Goal: Task Accomplishment & Management: Manage account settings

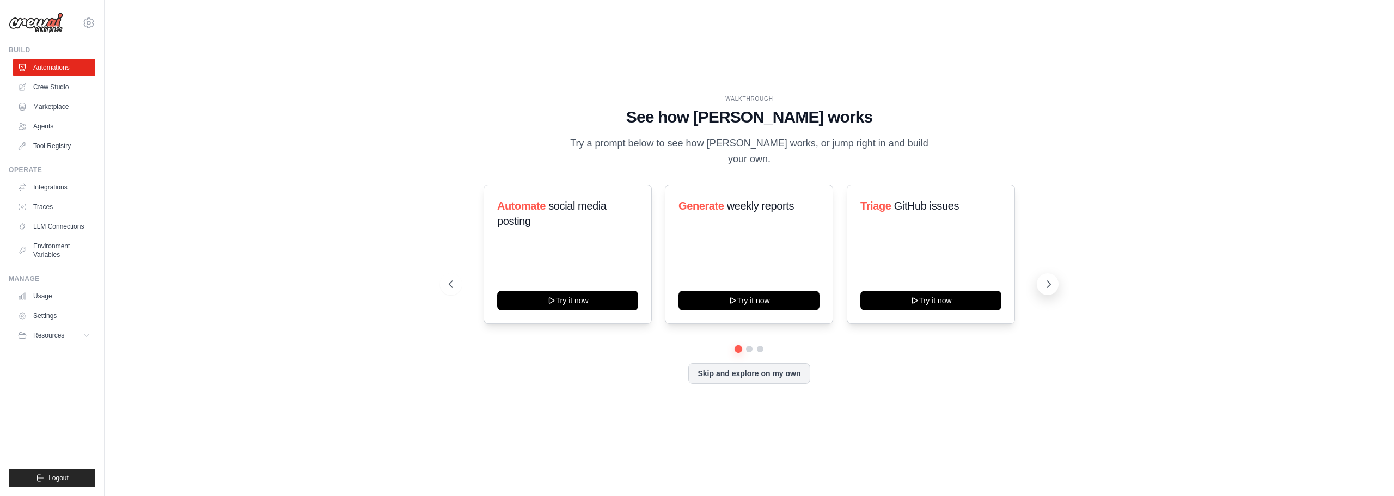
click at [1050, 281] on icon at bounding box center [1049, 284] width 3 height 7
click at [64, 86] on link "Crew Studio" at bounding box center [55, 86] width 82 height 17
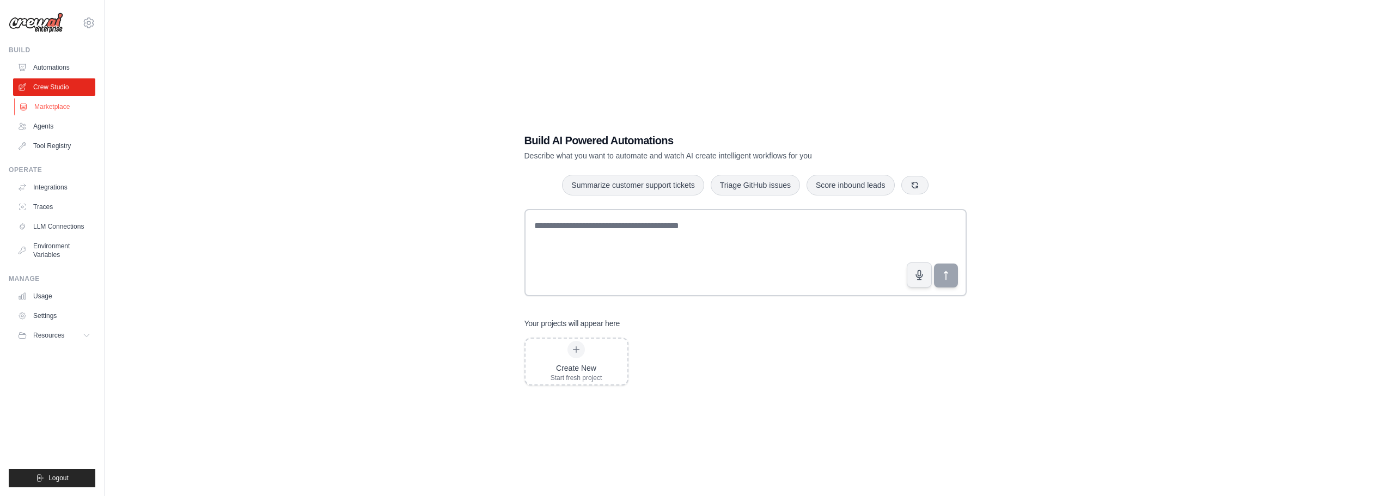
click at [49, 114] on link "Marketplace" at bounding box center [55, 106] width 82 height 17
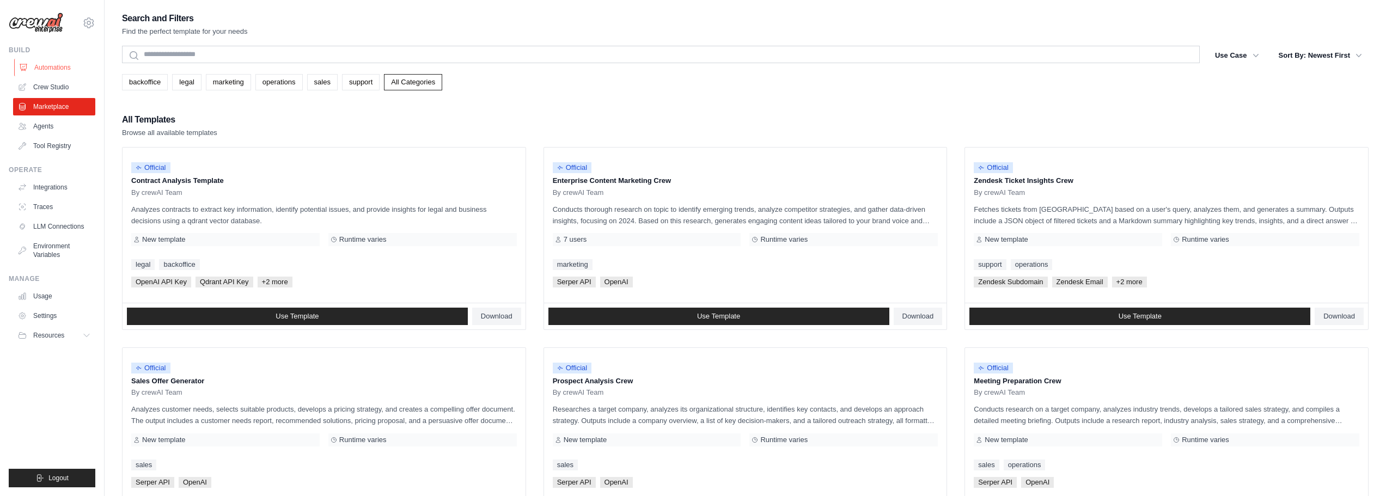
click at [68, 59] on link "Automations" at bounding box center [55, 67] width 82 height 17
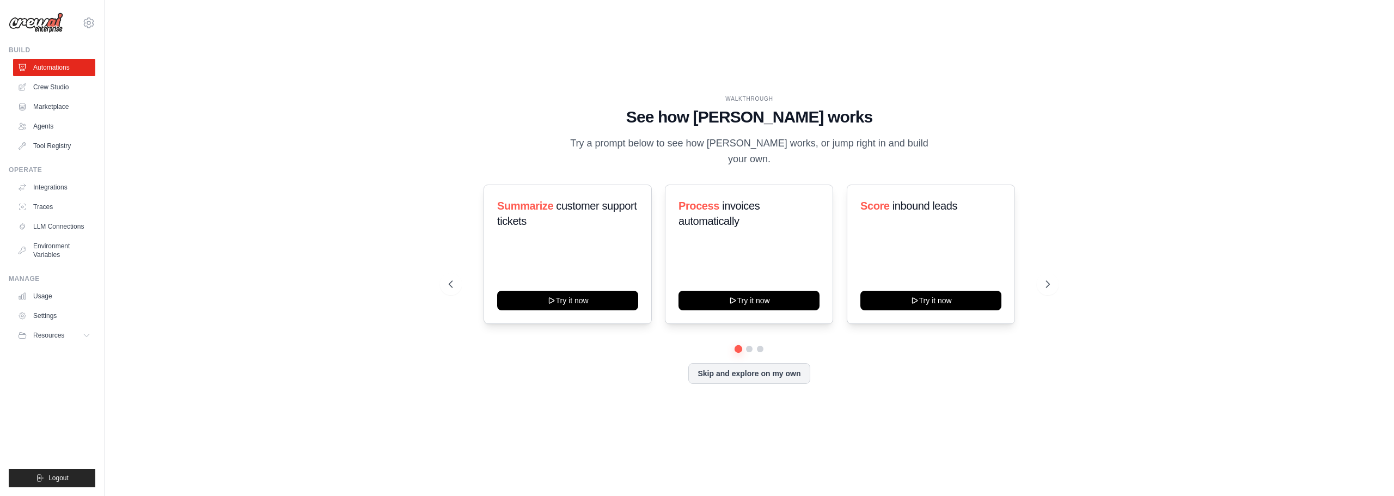
click at [88, 16] on icon at bounding box center [88, 22] width 13 height 13
click at [83, 80] on link "Settings" at bounding box center [89, 74] width 96 height 20
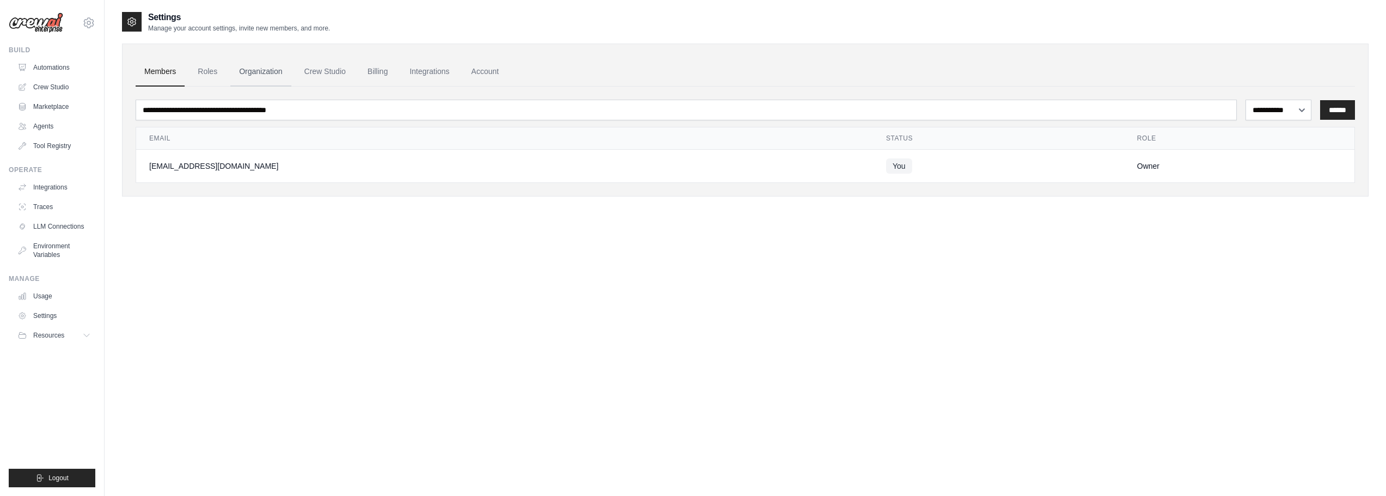
click at [284, 80] on link "Organization" at bounding box center [260, 71] width 60 height 29
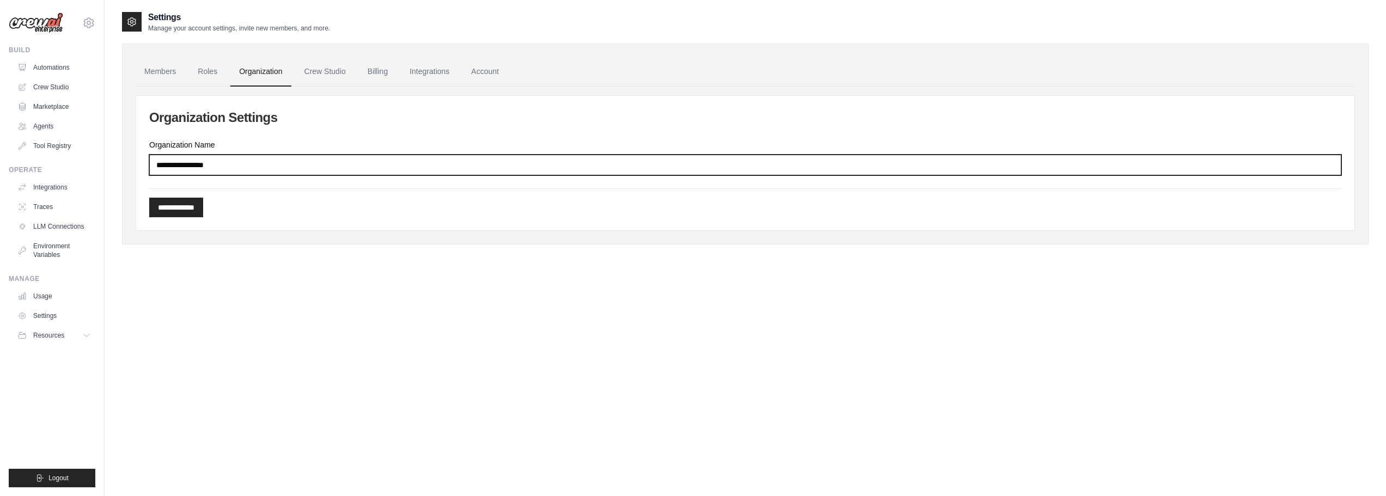
click at [268, 164] on input "Organization Name" at bounding box center [745, 165] width 1192 height 21
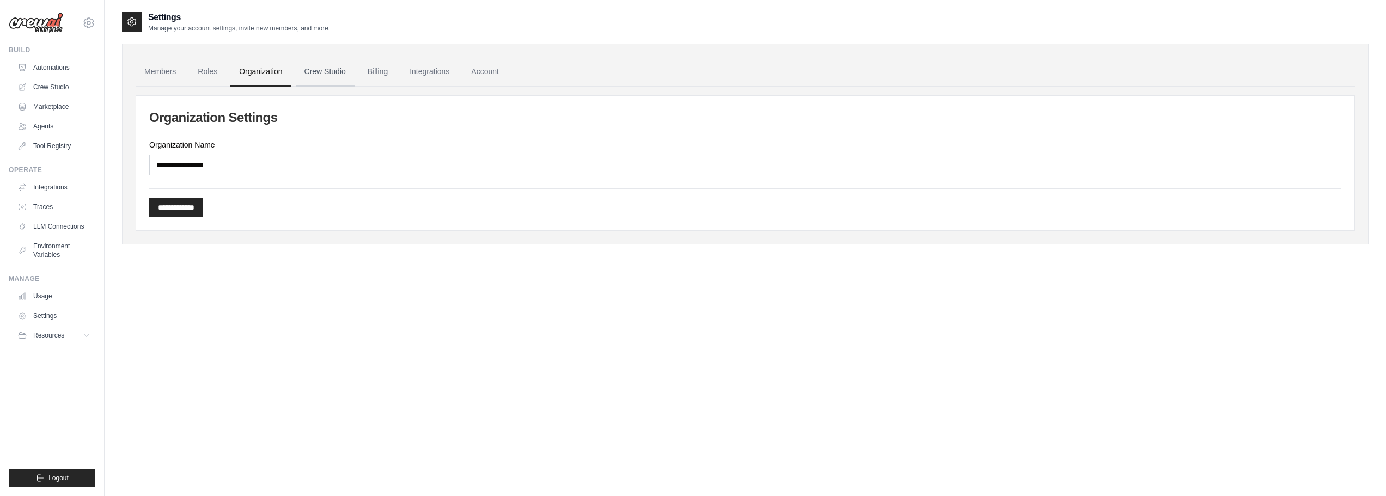
click at [332, 73] on link "Crew Studio" at bounding box center [325, 71] width 59 height 29
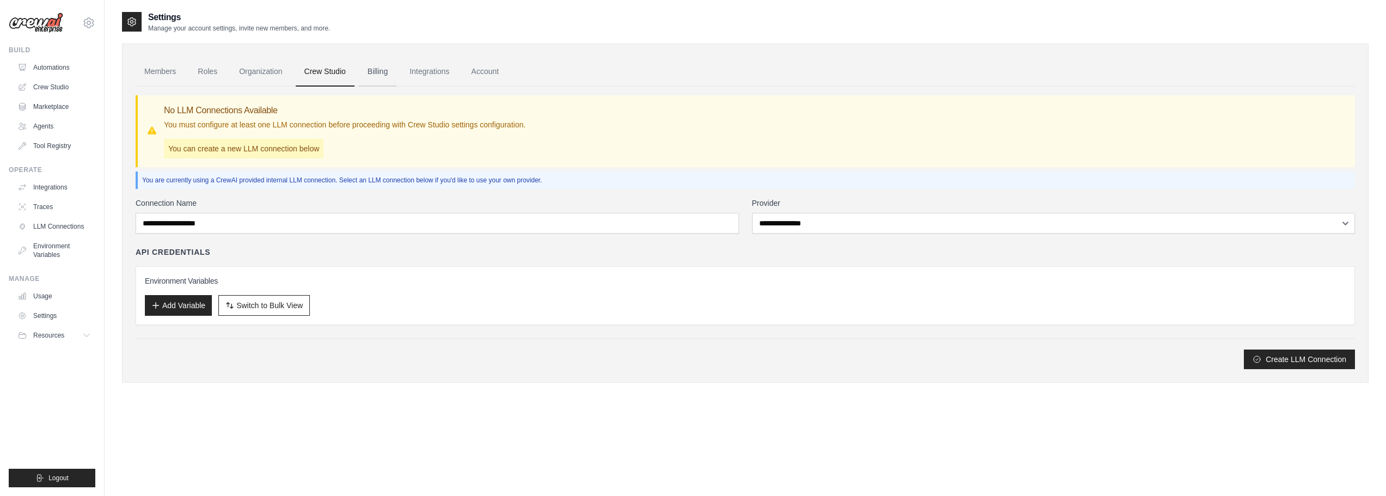
click at [381, 83] on link "Billing" at bounding box center [378, 71] width 38 height 29
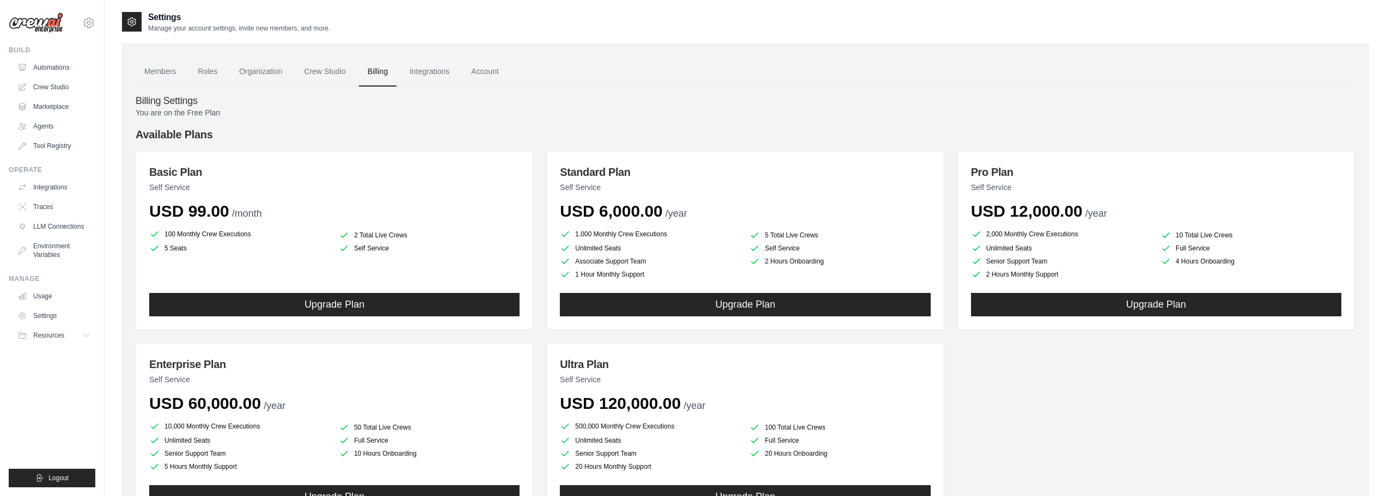
click at [459, 83] on ul "Members Roles Organization Crew Studio Billing Integrations Account" at bounding box center [745, 71] width 1219 height 29
click at [438, 68] on link "Integrations" at bounding box center [429, 71] width 57 height 29
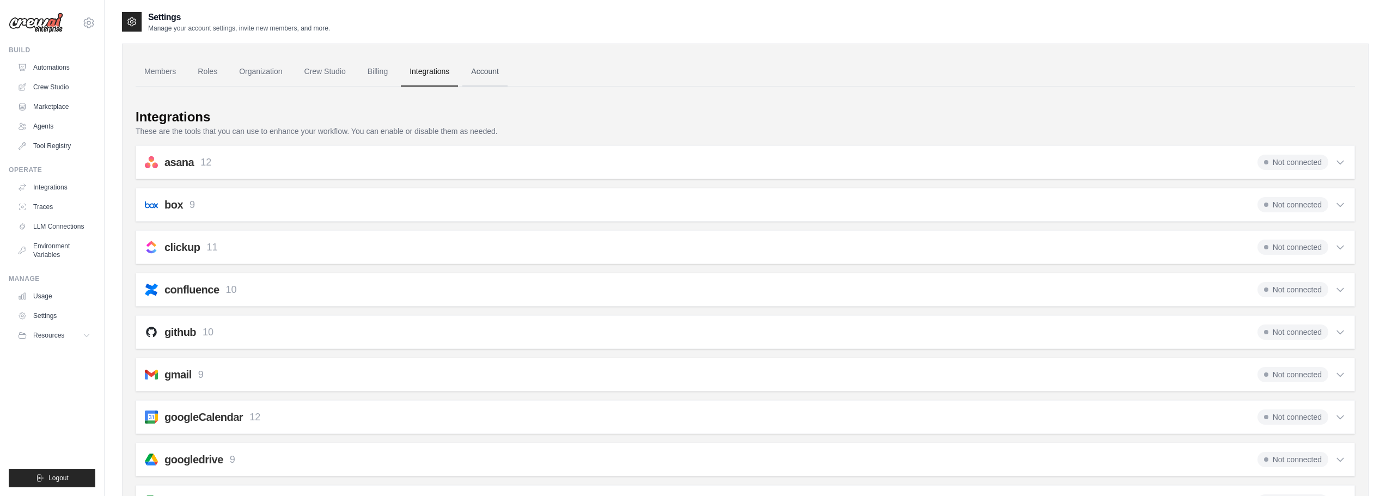
click at [488, 68] on link "Account" at bounding box center [484, 71] width 45 height 29
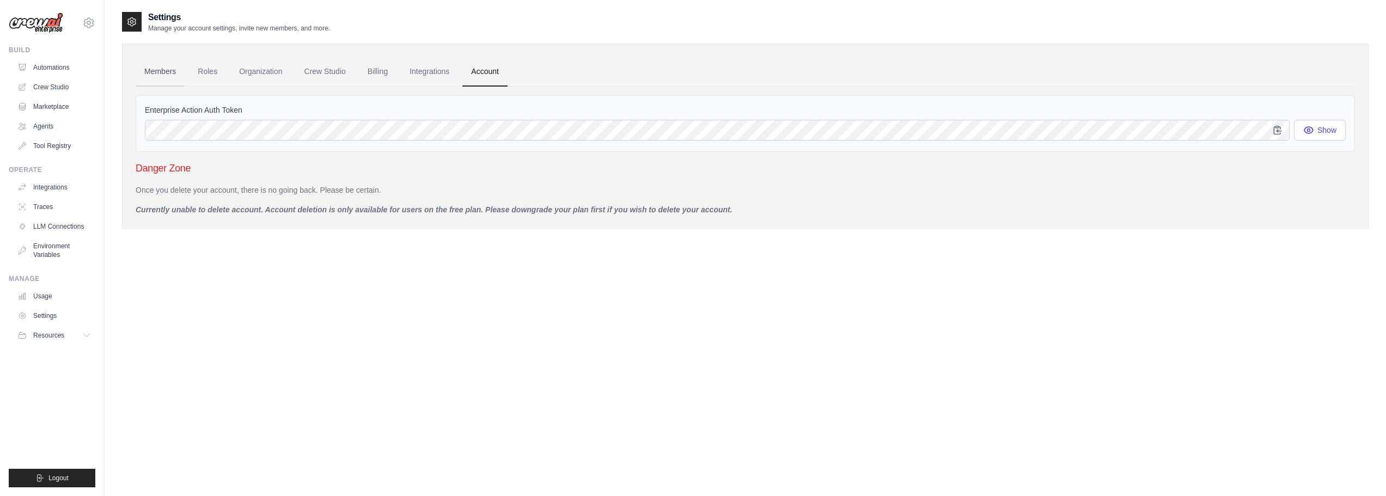
click at [168, 71] on link "Members" at bounding box center [160, 71] width 49 height 29
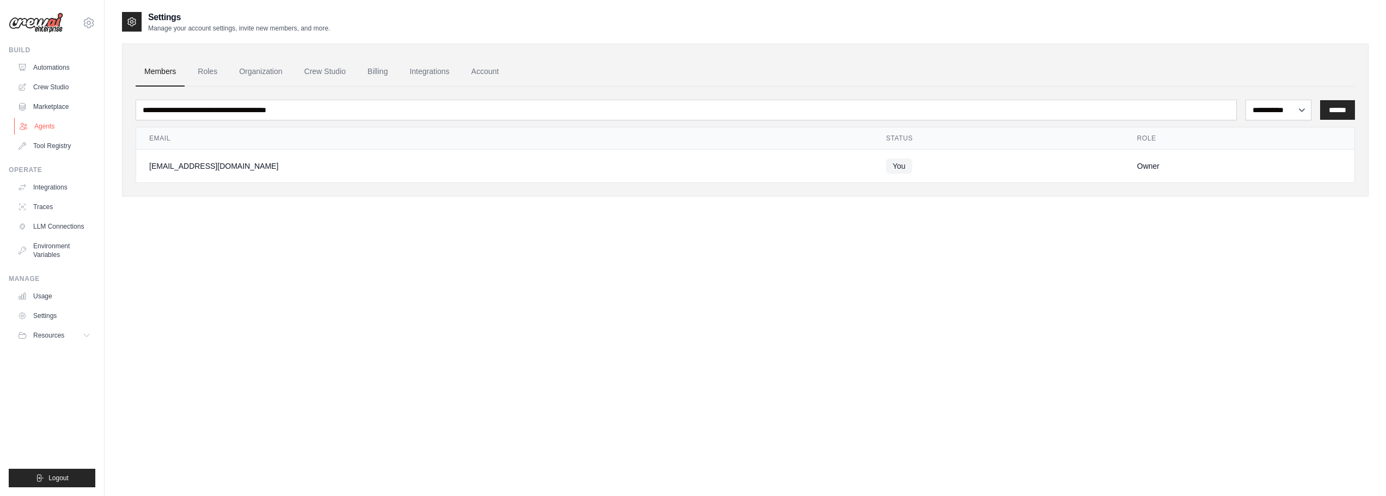
click at [51, 120] on link "Agents" at bounding box center [55, 126] width 82 height 17
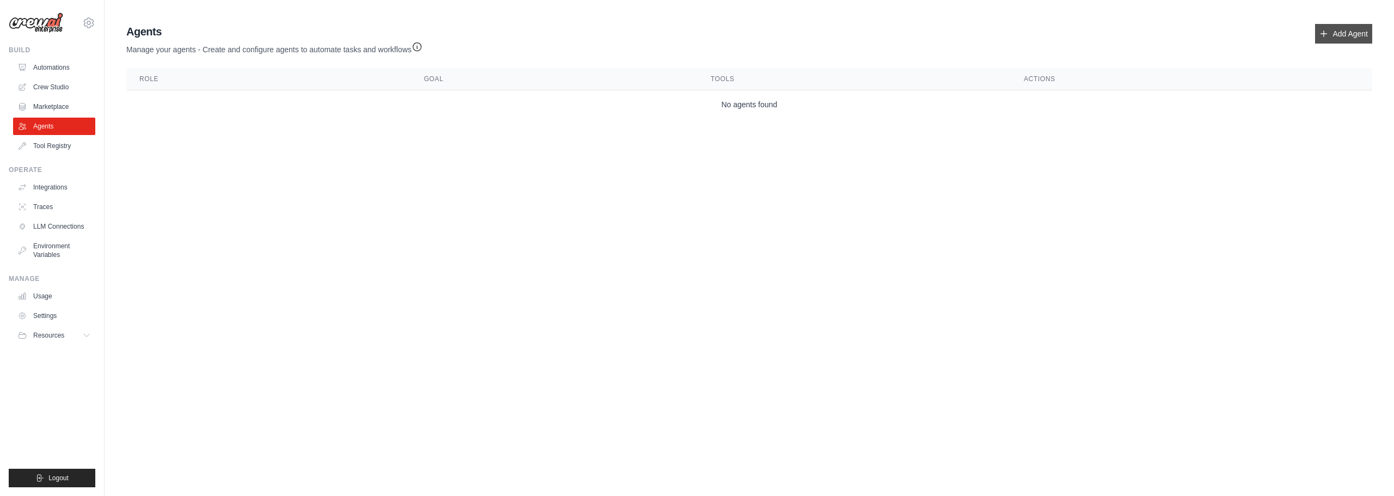
click at [1337, 28] on link "Add Agent" at bounding box center [1343, 34] width 57 height 20
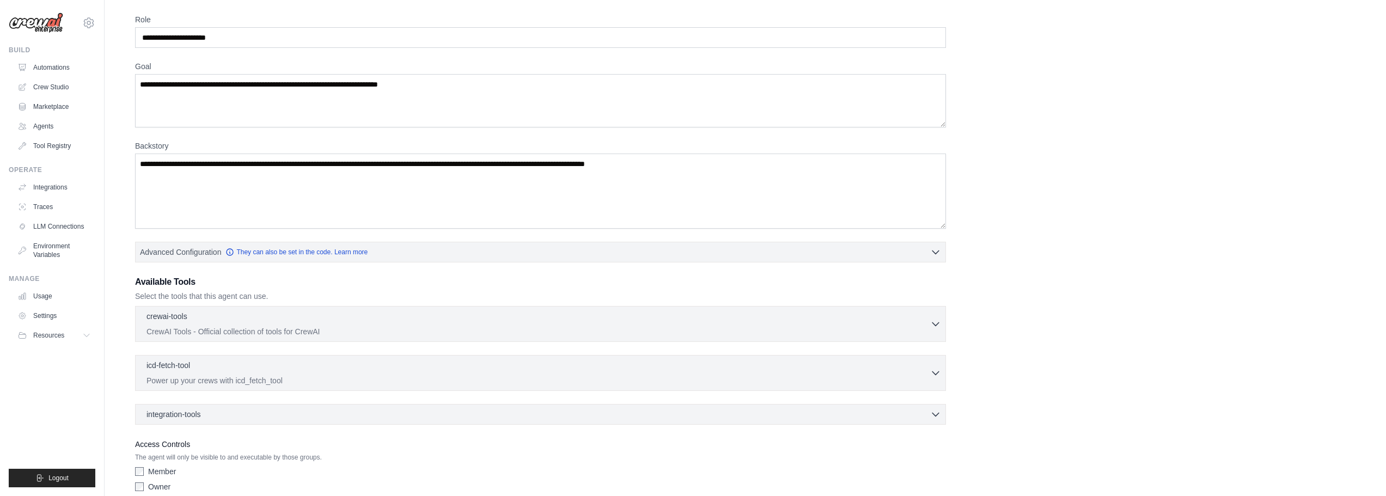
scroll to position [88, 0]
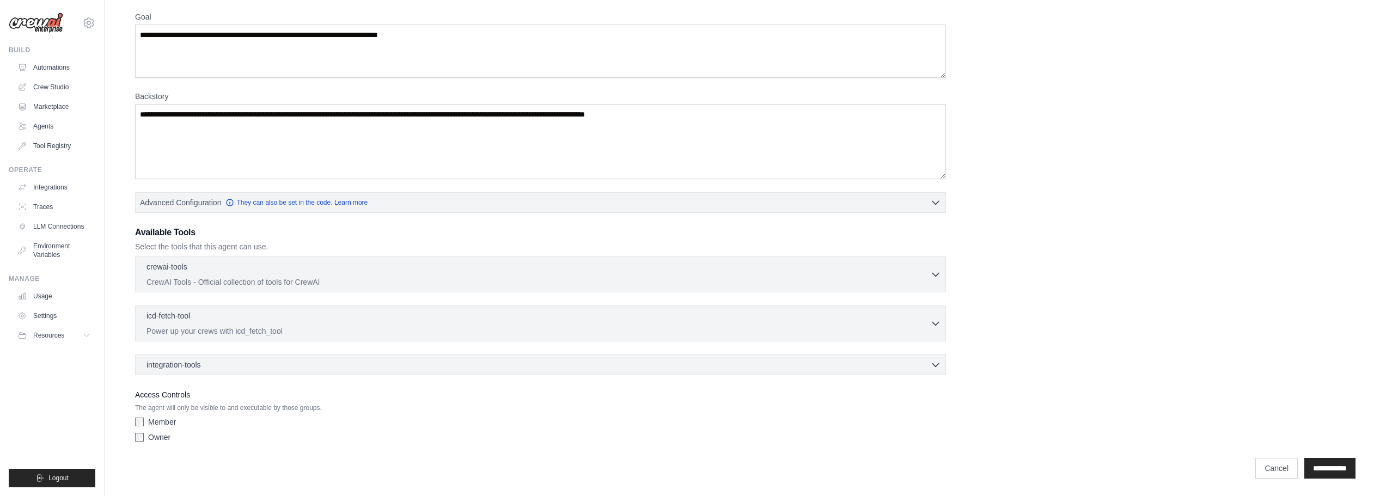
click at [184, 358] on div "integration-tools 0 selected Box Save files to Box Gmail" at bounding box center [540, 365] width 811 height 21
click at [185, 364] on span "integration-tools" at bounding box center [173, 364] width 54 height 11
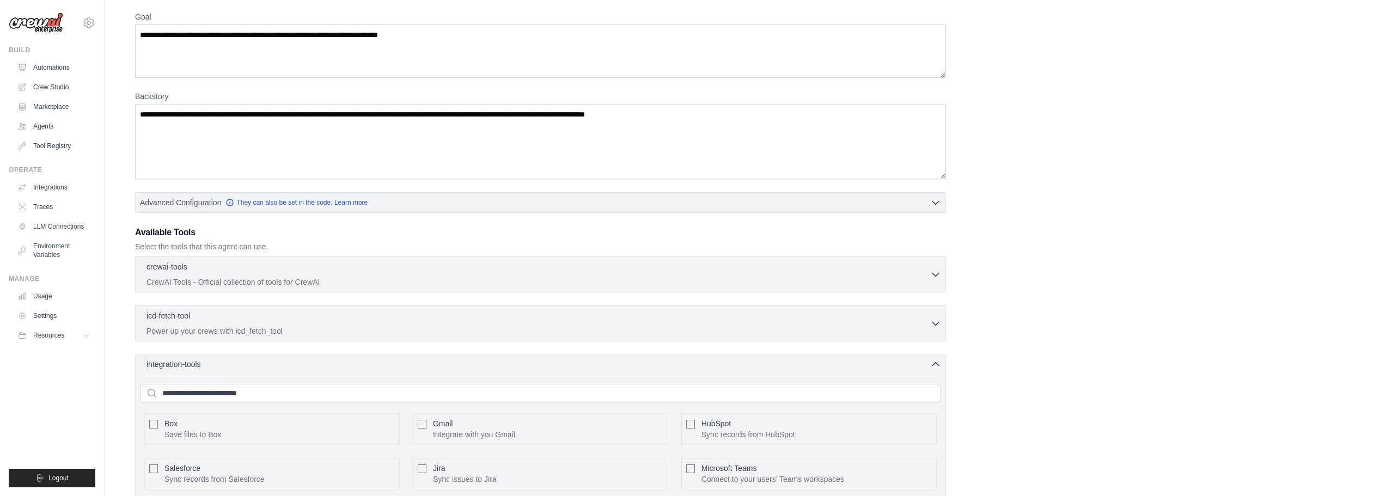
click at [185, 364] on span "integration-tools" at bounding box center [173, 364] width 54 height 11
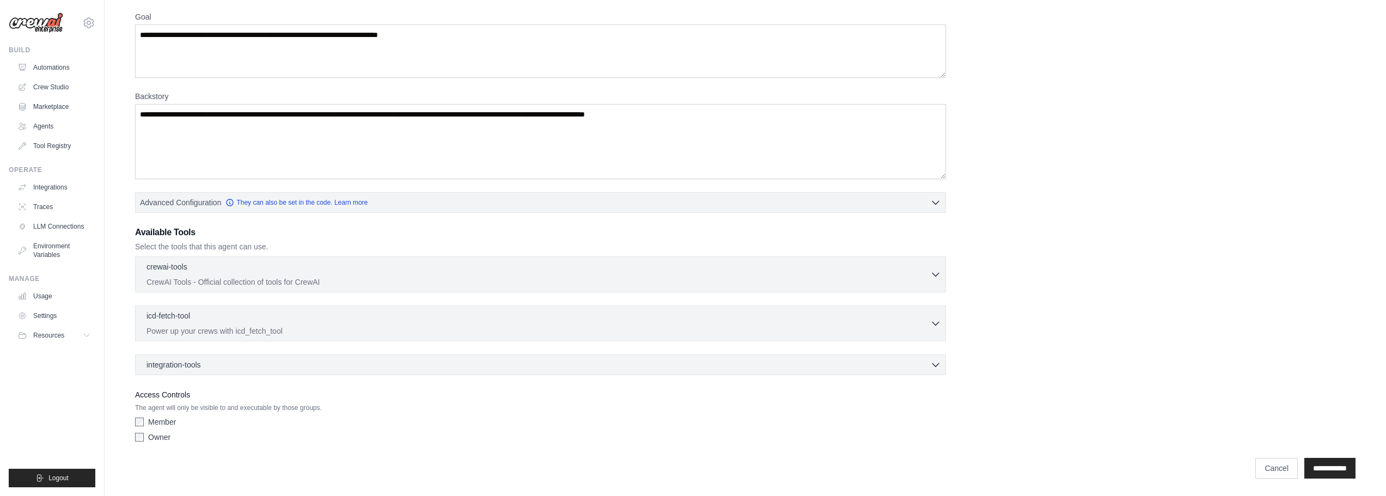
scroll to position [0, 0]
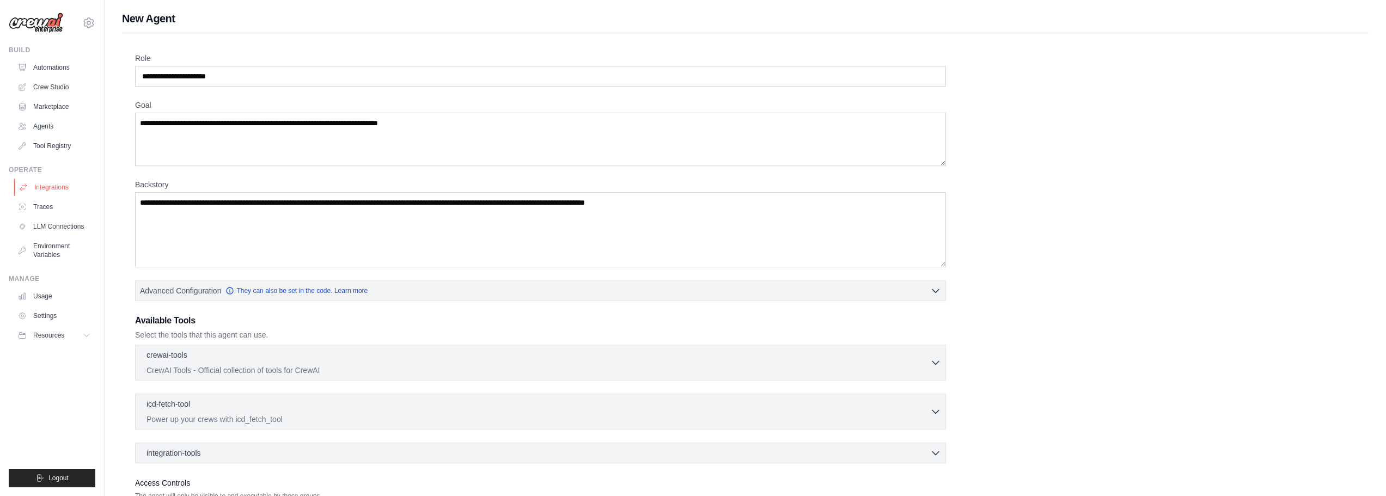
click at [55, 187] on link "Integrations" at bounding box center [55, 187] width 82 height 17
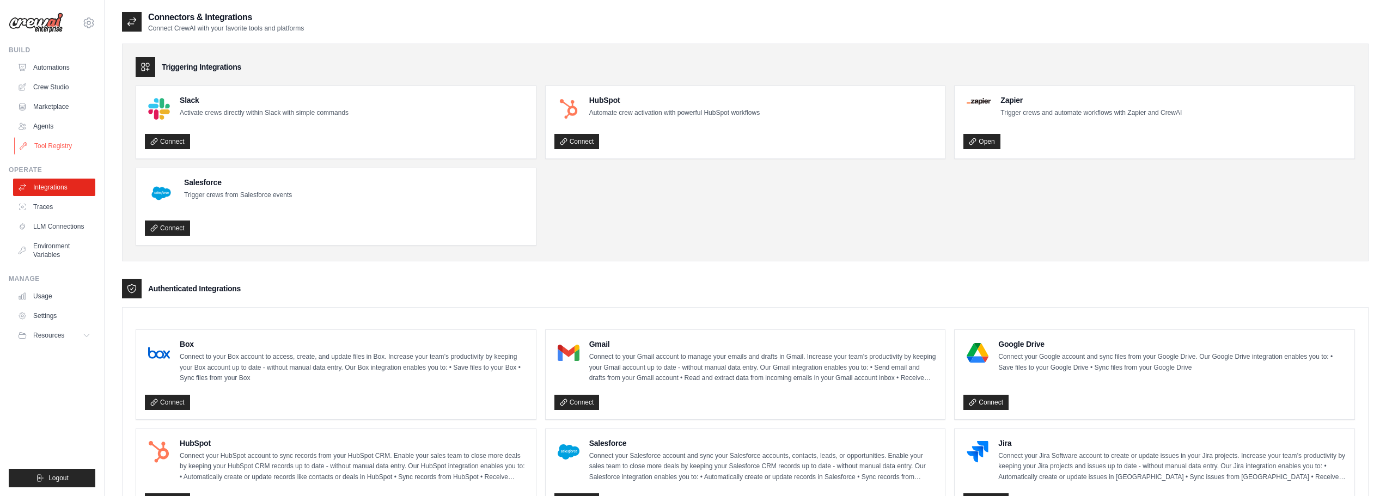
click at [66, 149] on link "Tool Registry" at bounding box center [55, 145] width 82 height 17
